Goal: Task Accomplishment & Management: Manage account settings

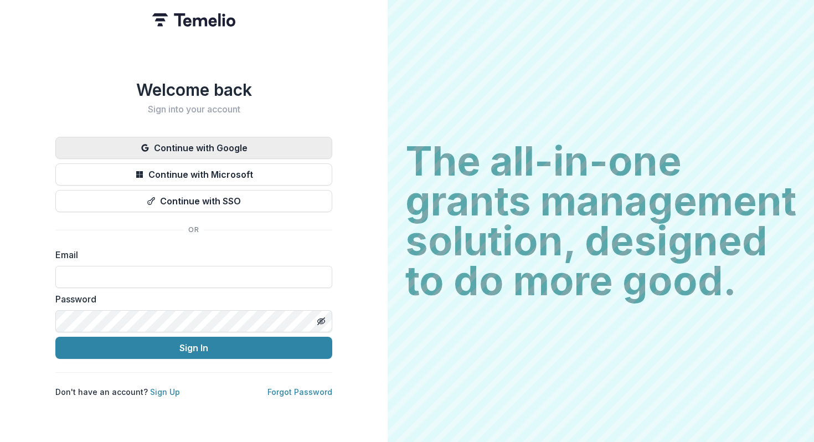
click at [202, 149] on button "Continue with Google" at bounding box center [193, 148] width 277 height 22
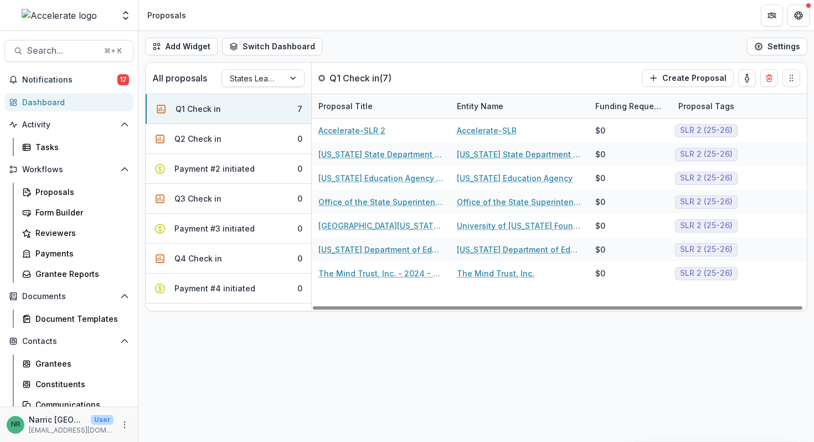
click at [49, 426] on p "[EMAIL_ADDRESS][DOMAIN_NAME]" at bounding box center [71, 430] width 85 height 10
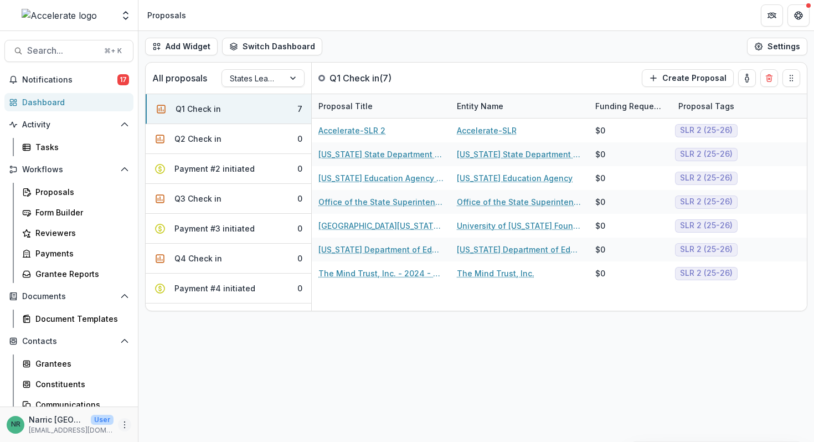
click at [121, 422] on icon "More" at bounding box center [124, 424] width 9 height 9
click at [168, 419] on button "Logout" at bounding box center [194, 419] width 119 height 18
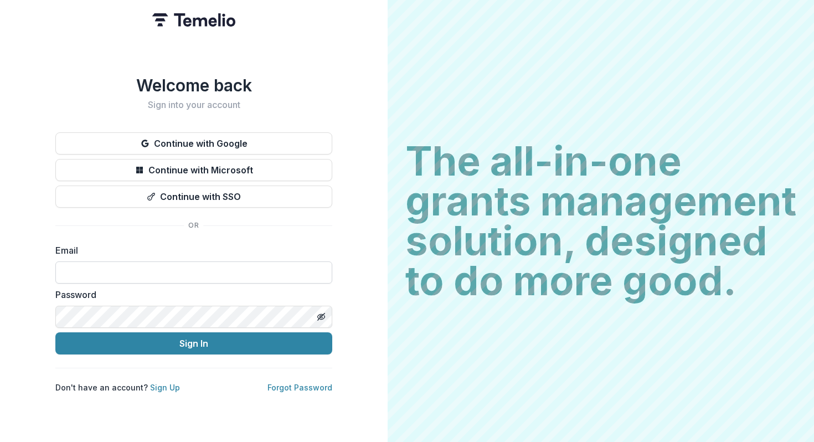
click at [136, 276] on input at bounding box center [193, 272] width 277 height 22
click at [0, 441] on com-1password-button at bounding box center [0, 442] width 0 height 0
type input "**********"
